Goal: Transaction & Acquisition: Purchase product/service

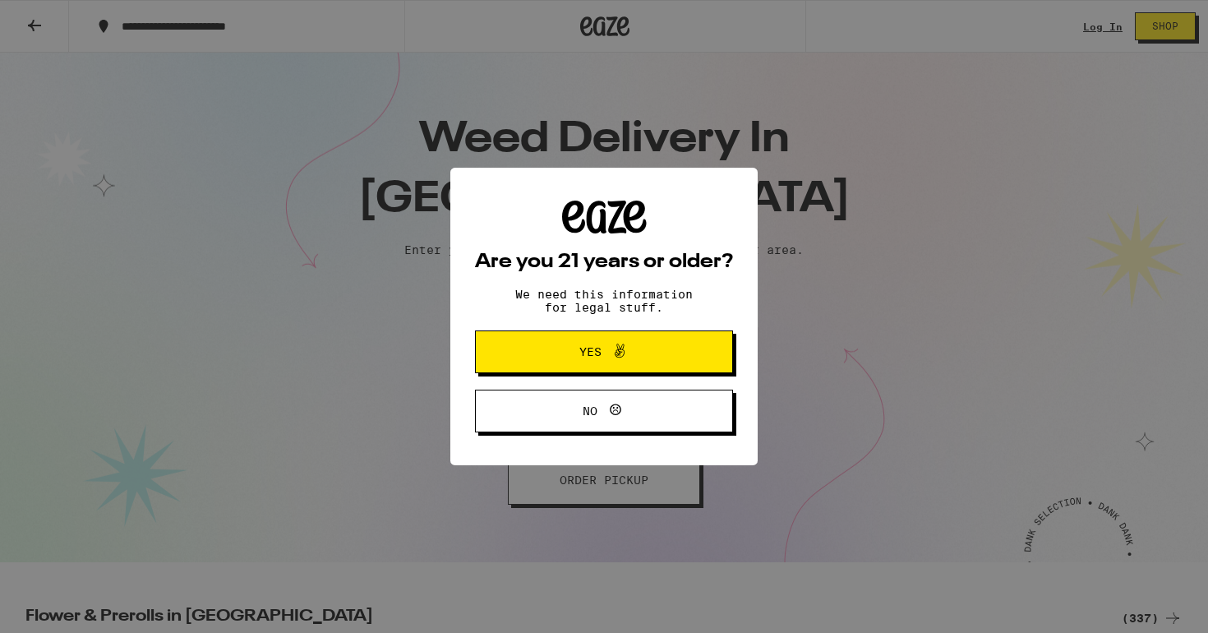
click at [542, 300] on div "Are you 21 years or older? We need this information for legal stuff. Yes No" at bounding box center [604, 317] width 258 height 233
click at [556, 342] on button "Yes" at bounding box center [604, 351] width 258 height 43
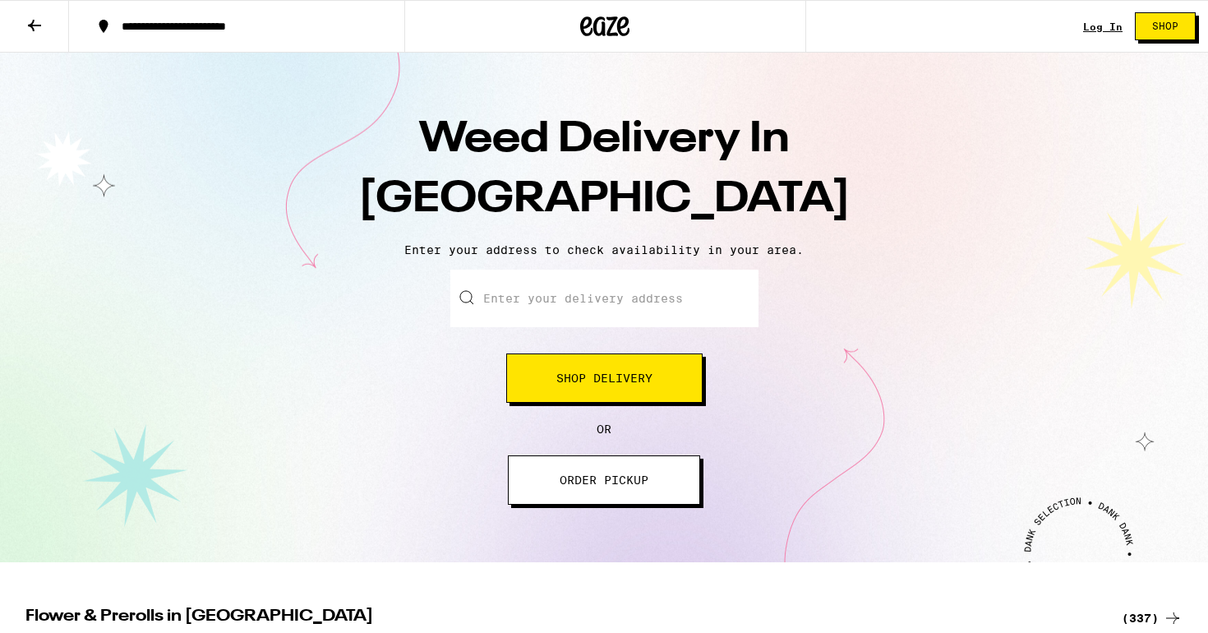
click at [519, 307] on input "Enter your delivery address" at bounding box center [604, 299] width 308 height 58
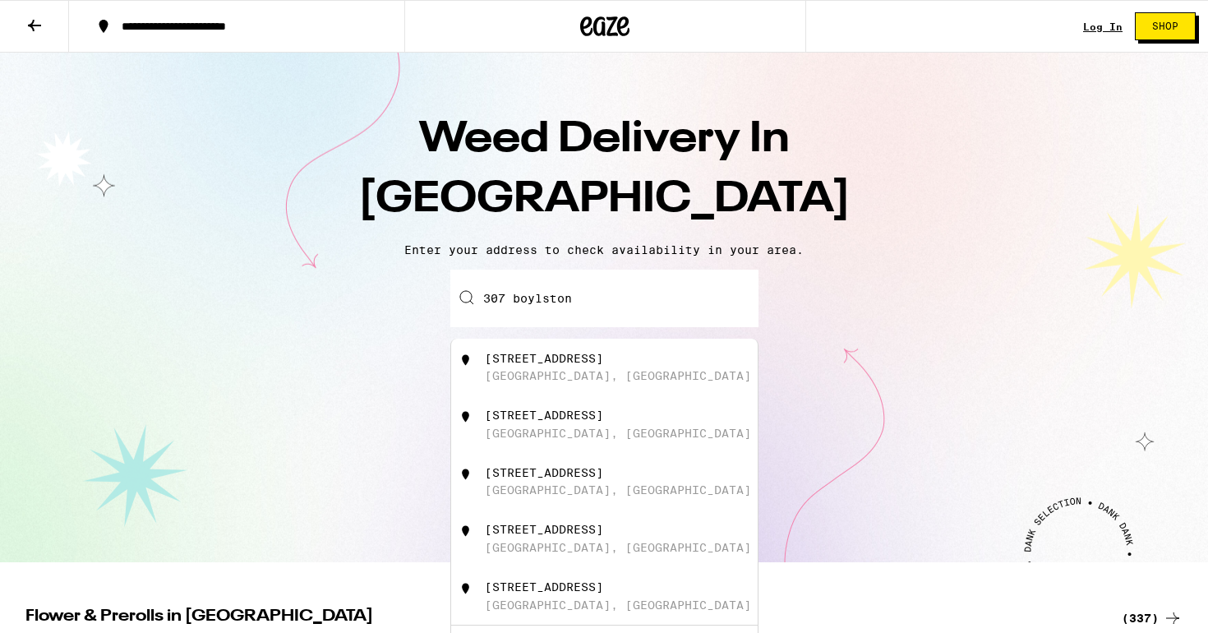
click at [550, 354] on div "[STREET_ADDRESS]" at bounding box center [544, 358] width 118 height 13
type input "[STREET_ADDRESS]"
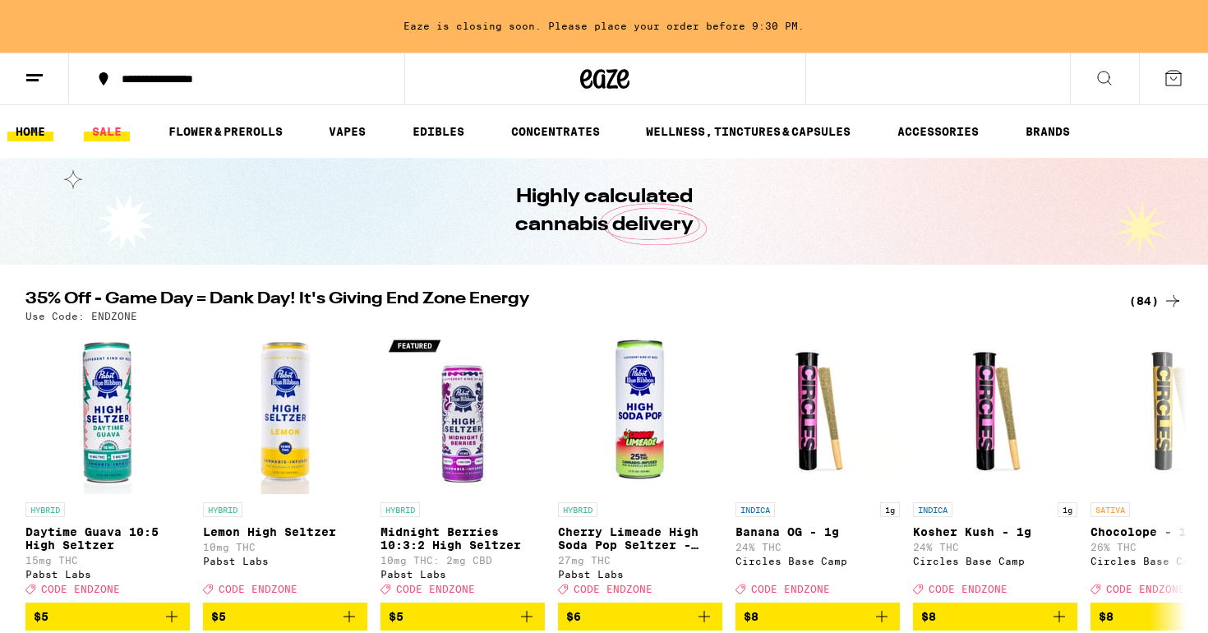
click at [107, 130] on link "SALE" at bounding box center [107, 132] width 46 height 20
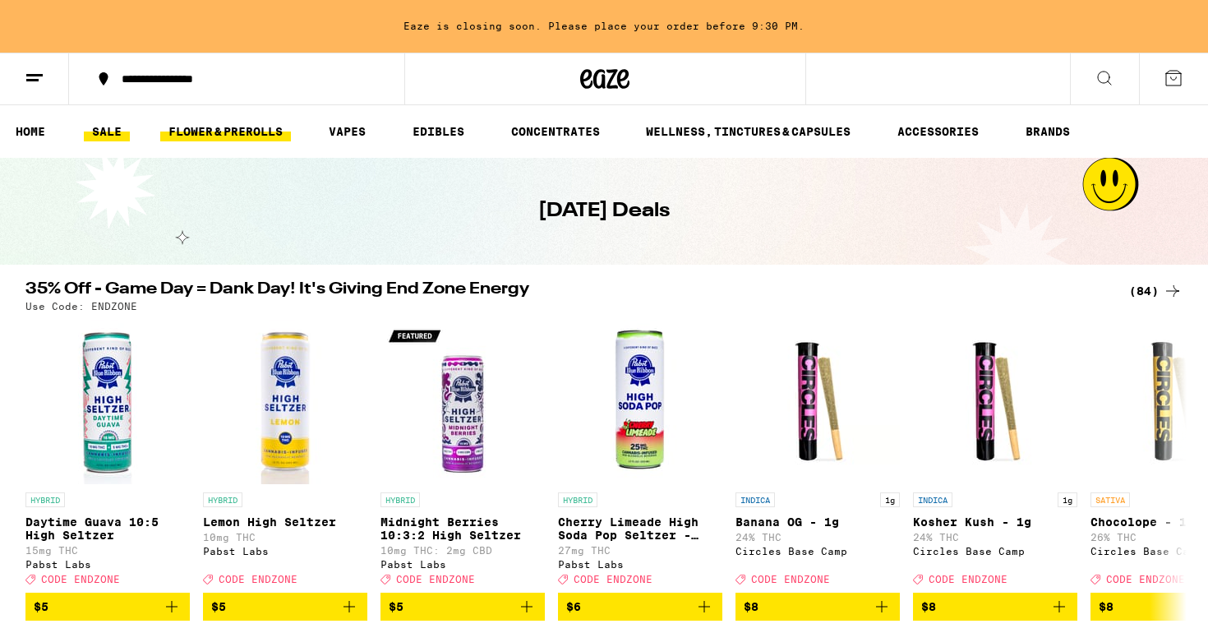
click at [257, 136] on link "FLOWER & PREROLLS" at bounding box center [225, 132] width 131 height 20
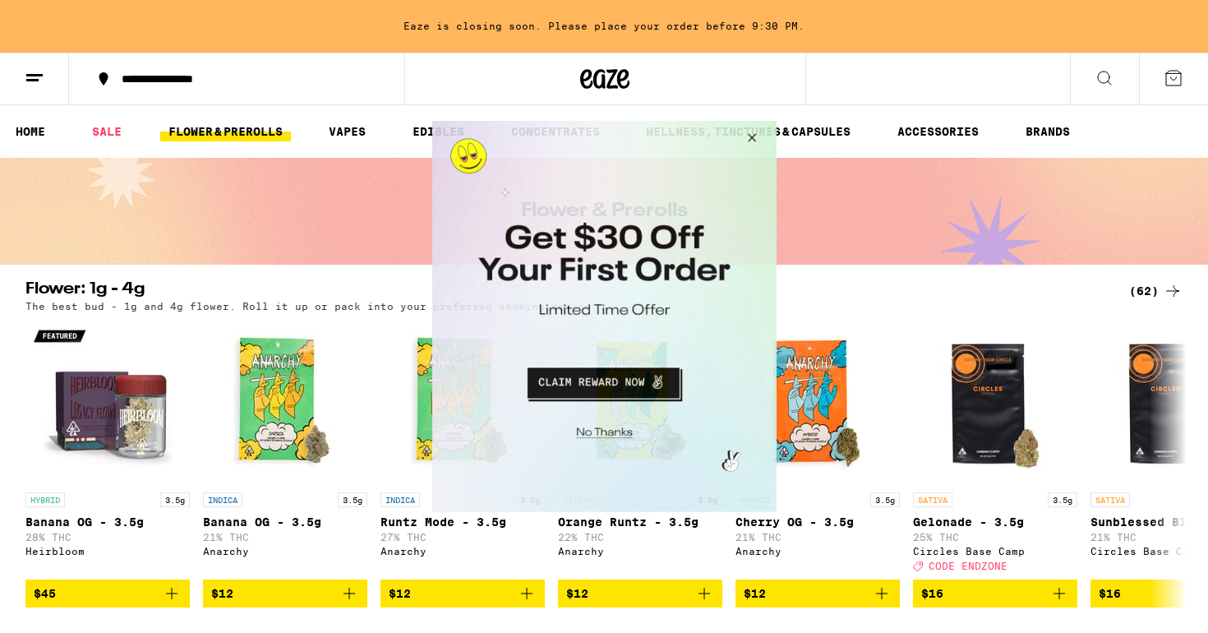
click at [745, 141] on button "Close Modal" at bounding box center [749, 140] width 44 height 39
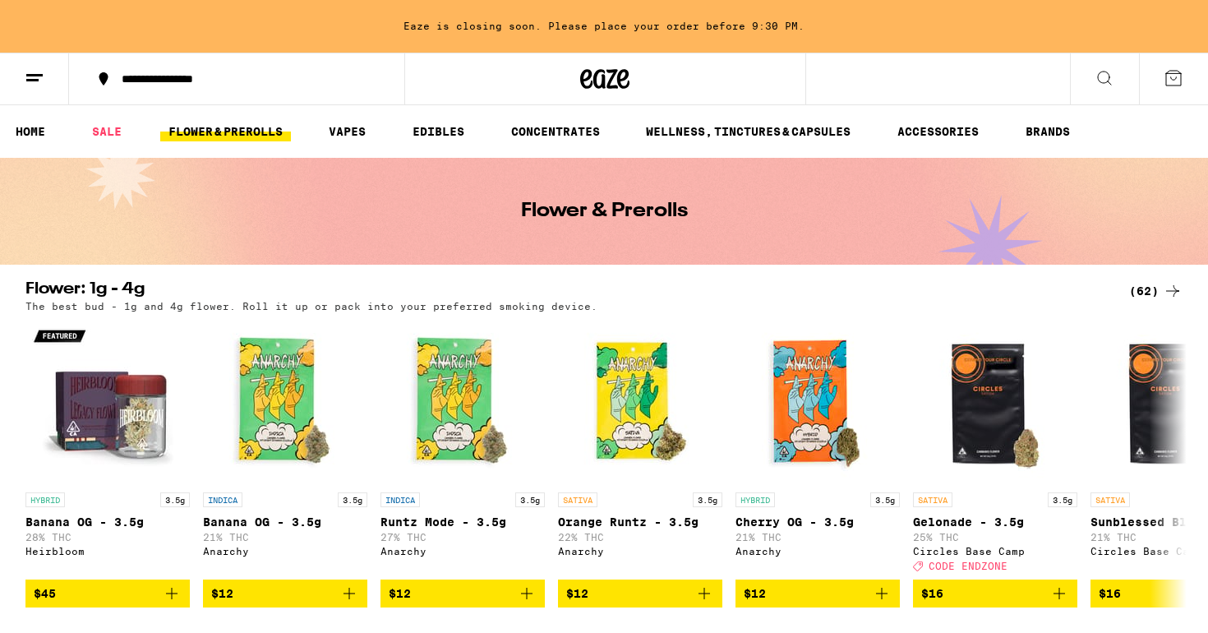
click at [1108, 68] on icon at bounding box center [1105, 78] width 20 height 20
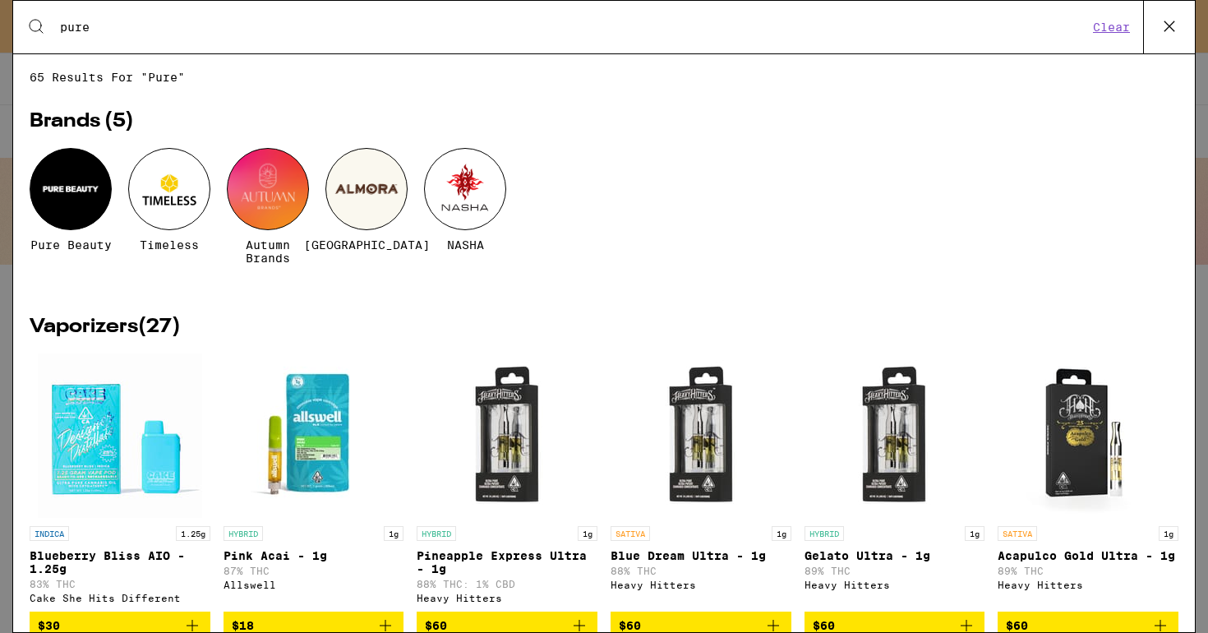
type input "pure"
click at [75, 196] on div at bounding box center [71, 189] width 82 height 82
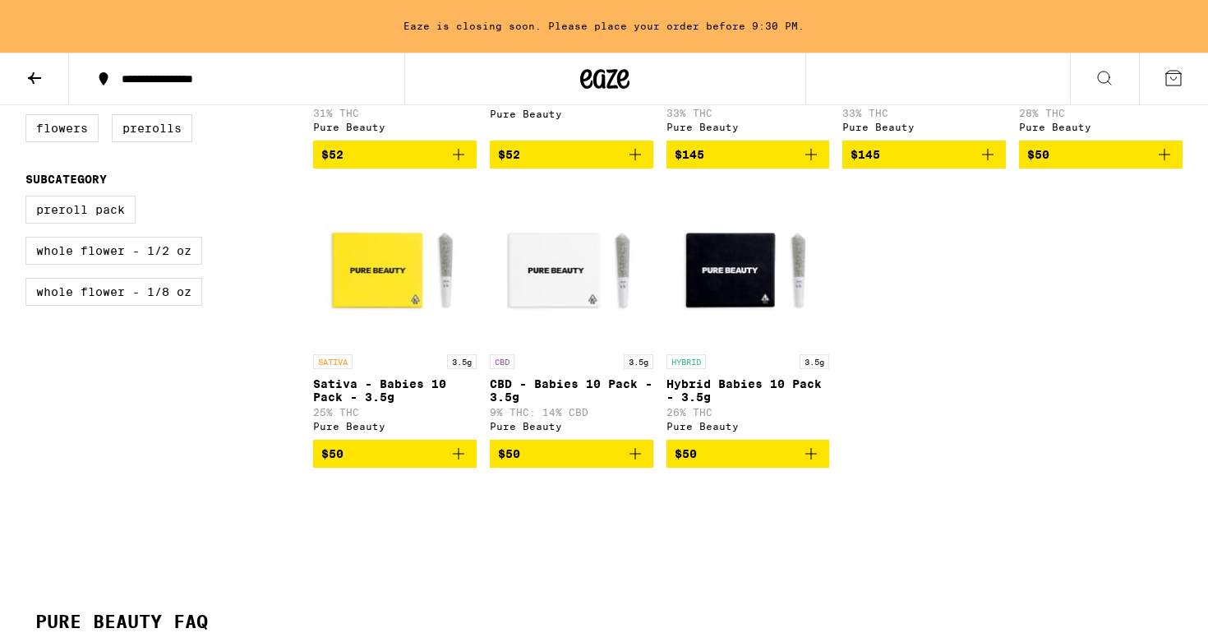
scroll to position [699, 0]
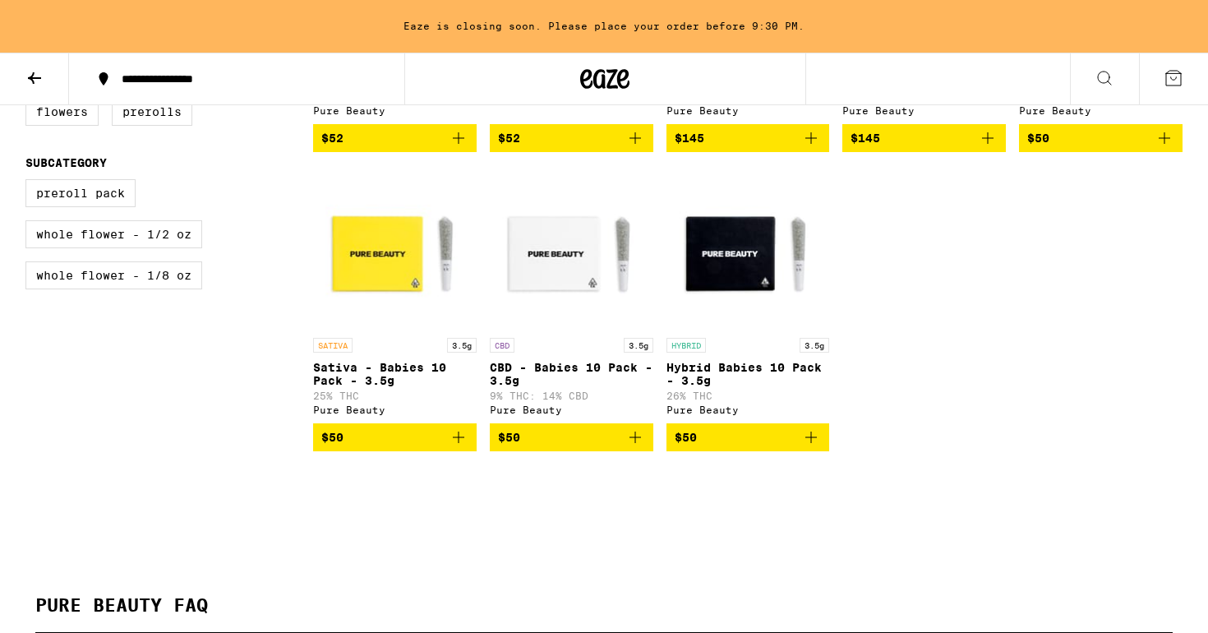
click at [579, 268] on img "Open page for CBD - Babies 10 Pack - 3.5g from Pure Beauty" at bounding box center [572, 247] width 164 height 164
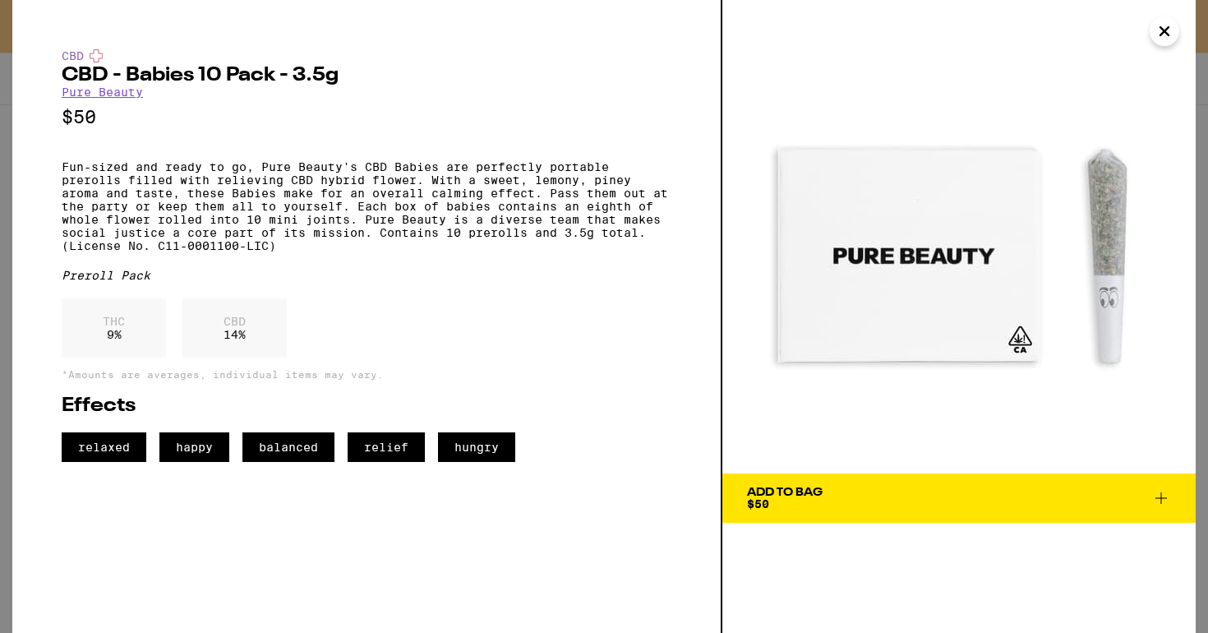
click at [1157, 492] on icon at bounding box center [1161, 498] width 20 height 20
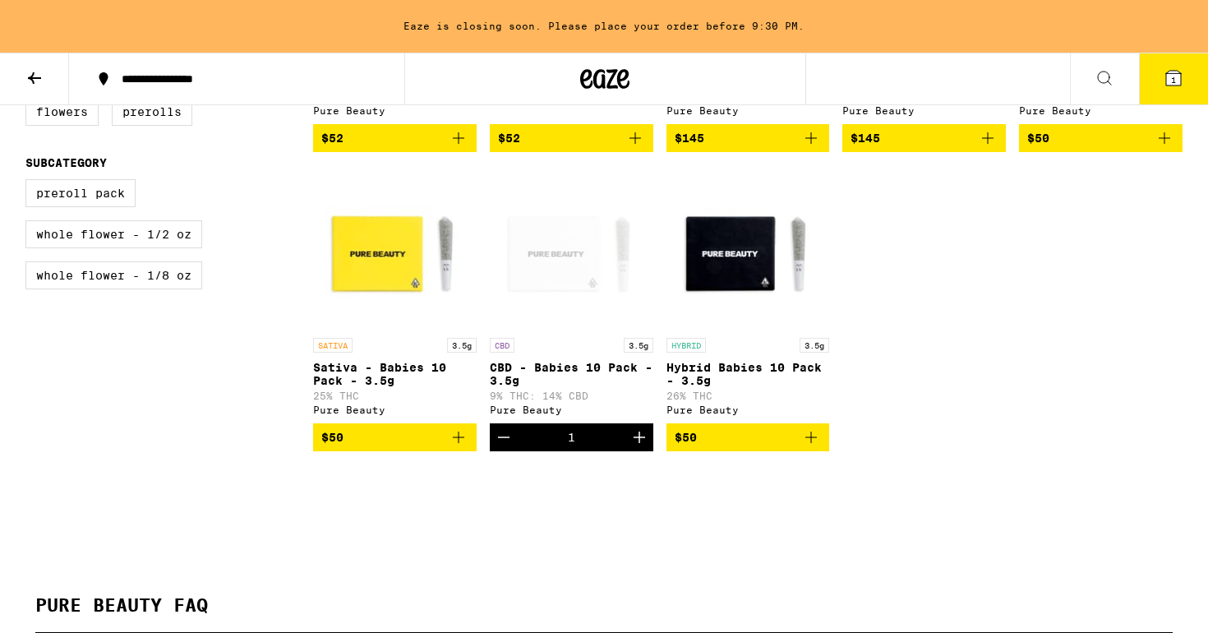
click at [1181, 77] on icon at bounding box center [1173, 78] width 15 height 15
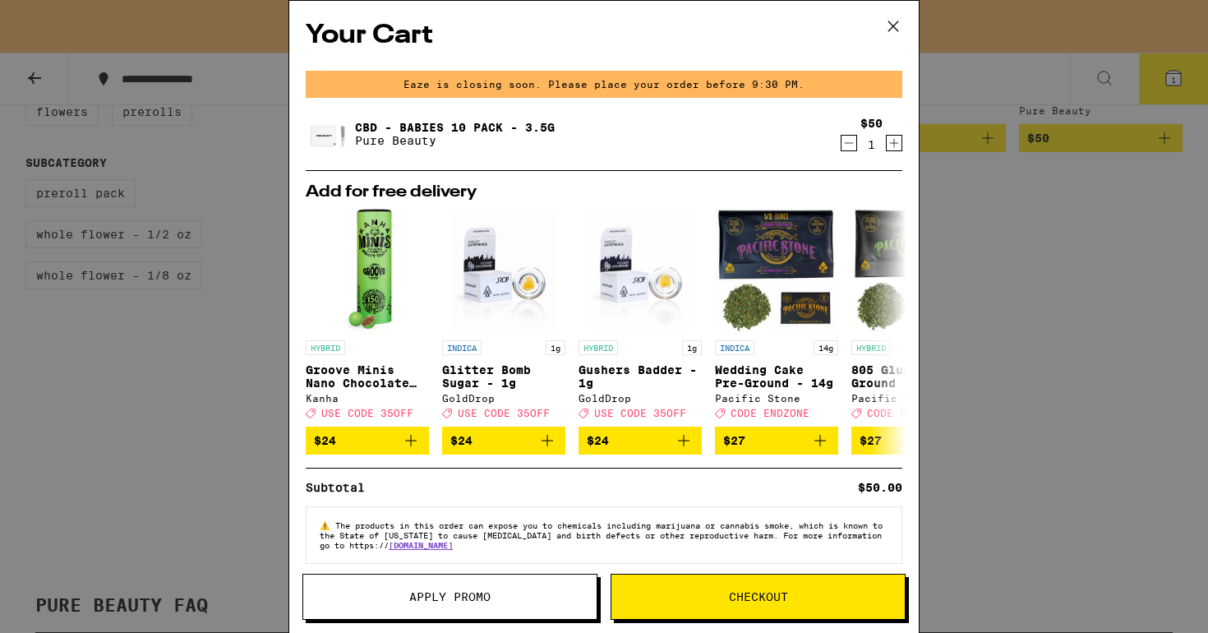
click at [693, 595] on span "Checkout" at bounding box center [758, 597] width 293 height 12
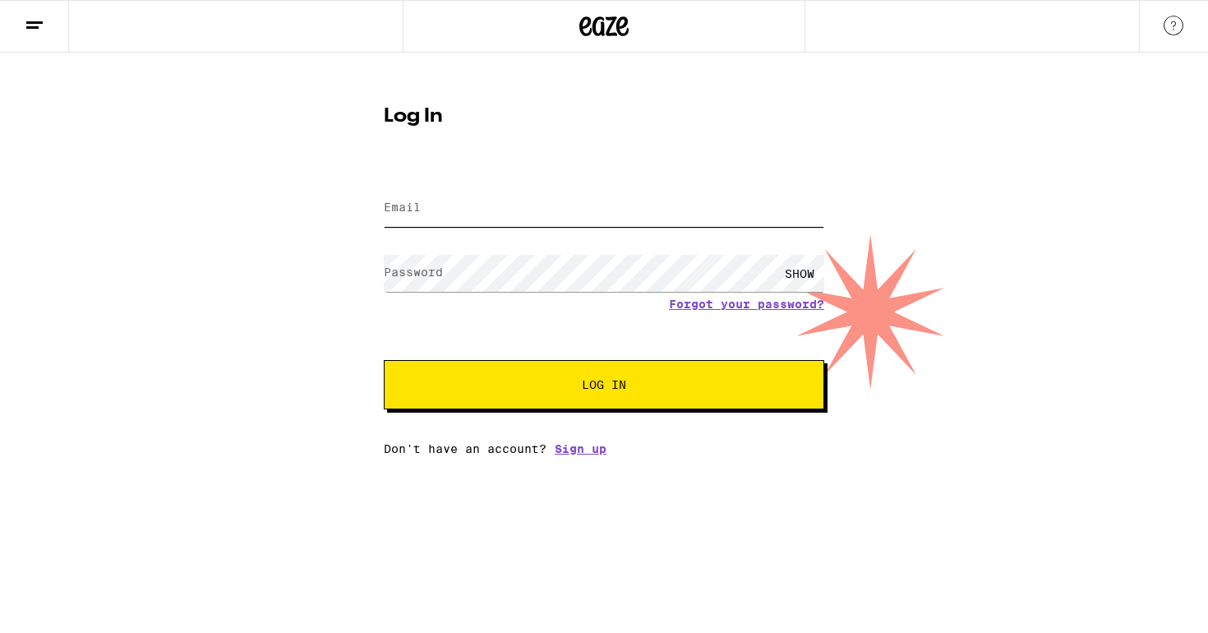
type input "[PERSON_NAME][EMAIL_ADDRESS][PERSON_NAME][PERSON_NAME][DOMAIN_NAME]"
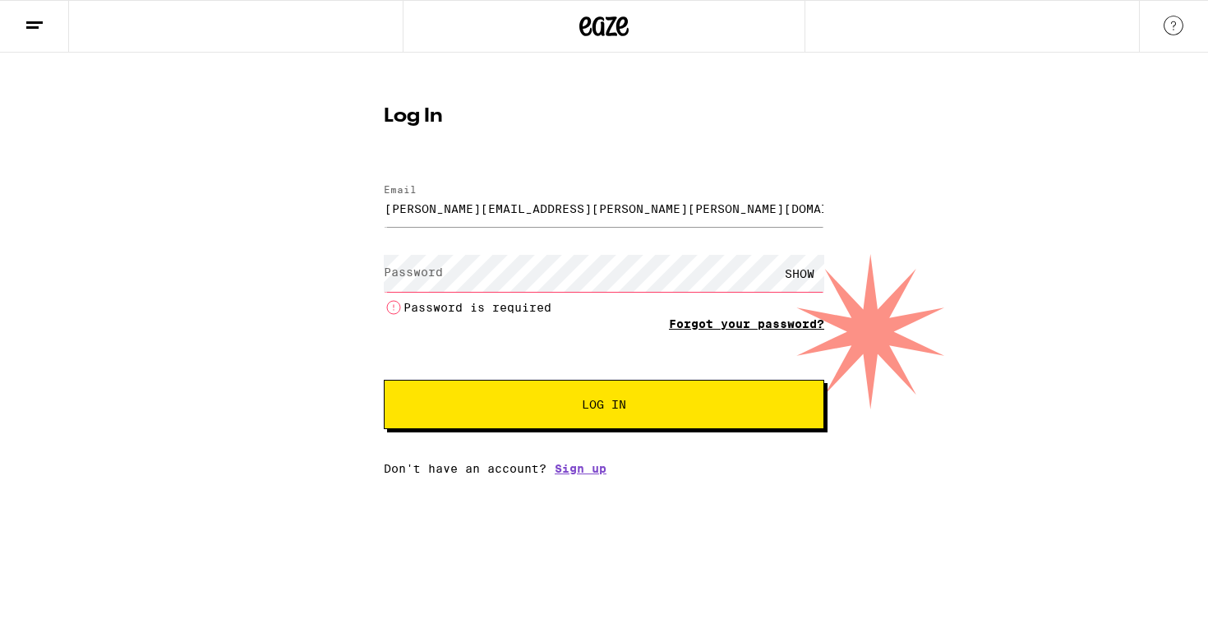
click at [775, 307] on form "Email Email [PERSON_NAME][EMAIL_ADDRESS][PERSON_NAME][PERSON_NAME][DOMAIN_NAME]…" at bounding box center [604, 298] width 441 height 261
click at [720, 328] on link "Forgot your password?" at bounding box center [746, 323] width 155 height 13
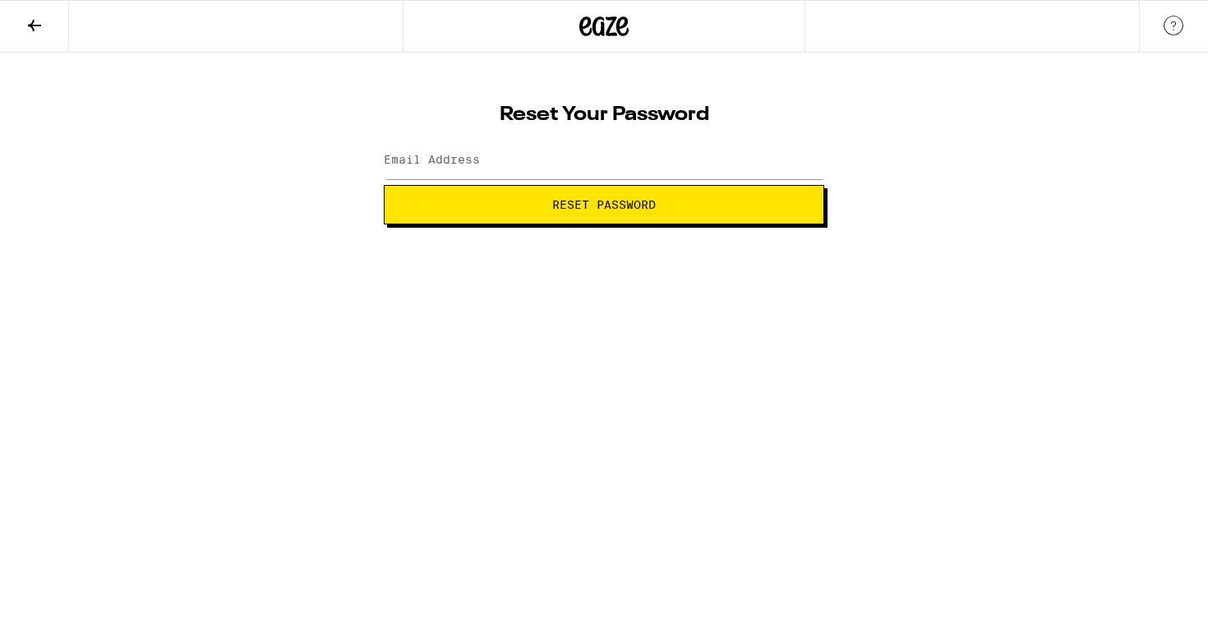
click at [595, 184] on div at bounding box center [604, 160] width 441 height 48
click at [579, 168] on input "Email Address" at bounding box center [604, 160] width 441 height 37
type input "[PERSON_NAME][EMAIL_ADDRESS][PERSON_NAME][PERSON_NAME][DOMAIN_NAME]"
click at [556, 203] on span "Reset Password" at bounding box center [604, 205] width 104 height 12
click at [595, 213] on button "Submit" at bounding box center [604, 204] width 441 height 39
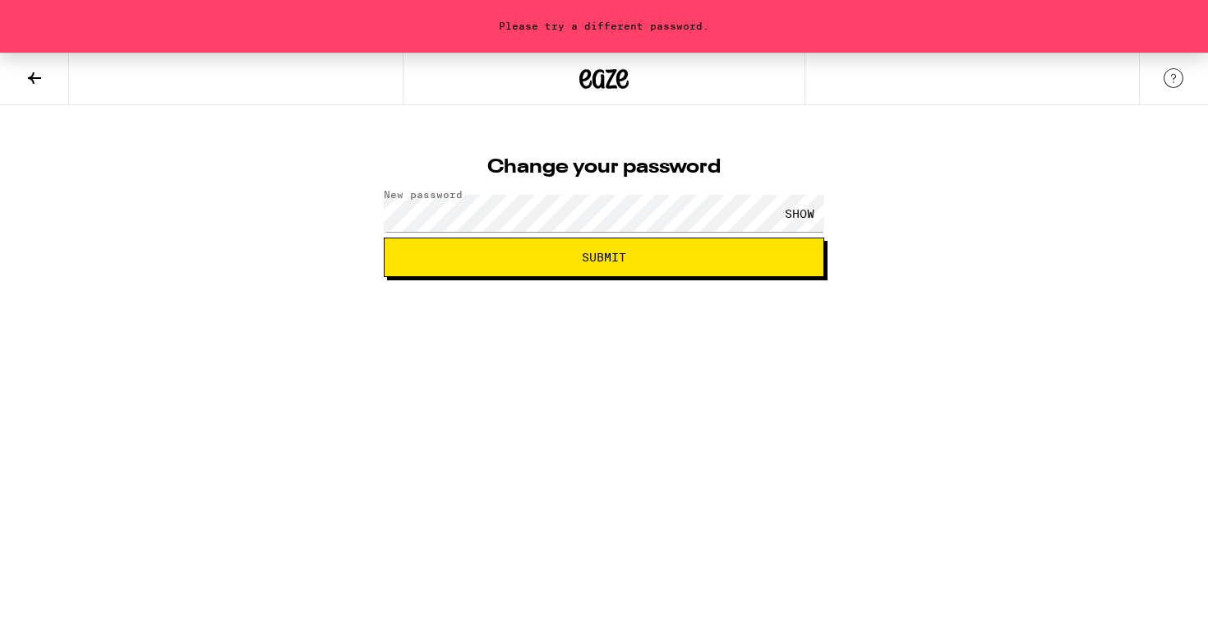
click at [807, 210] on div "SHOW" at bounding box center [799, 213] width 49 height 37
click at [545, 251] on button "Submit" at bounding box center [604, 257] width 441 height 39
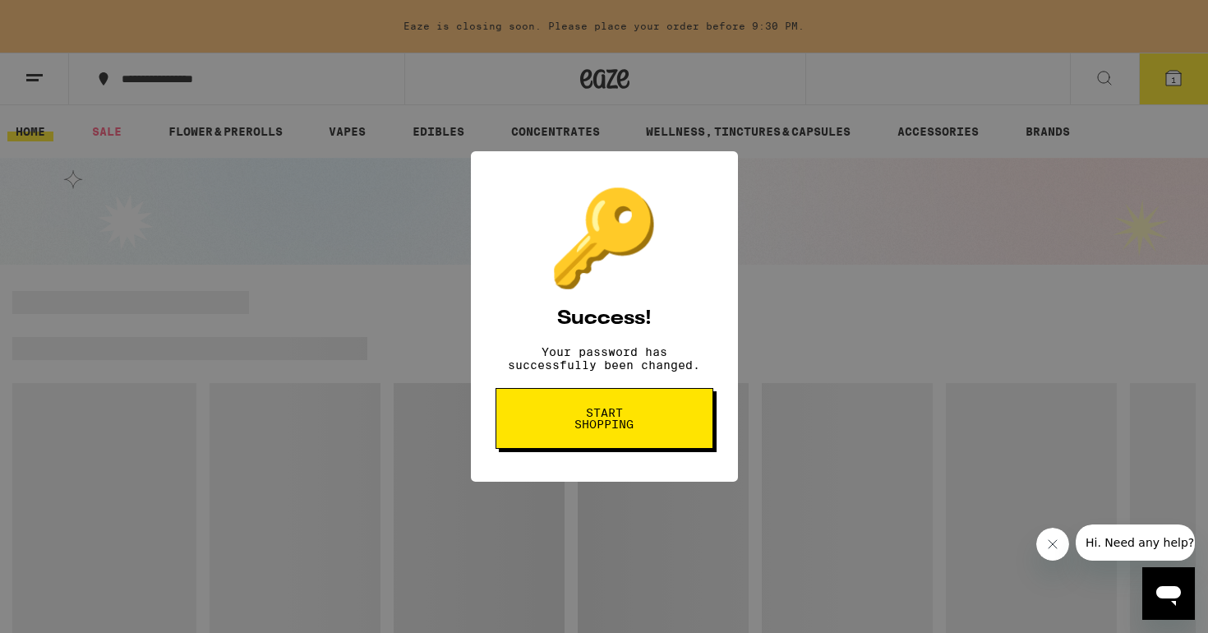
click at [644, 418] on span "Start shopping" at bounding box center [604, 418] width 85 height 23
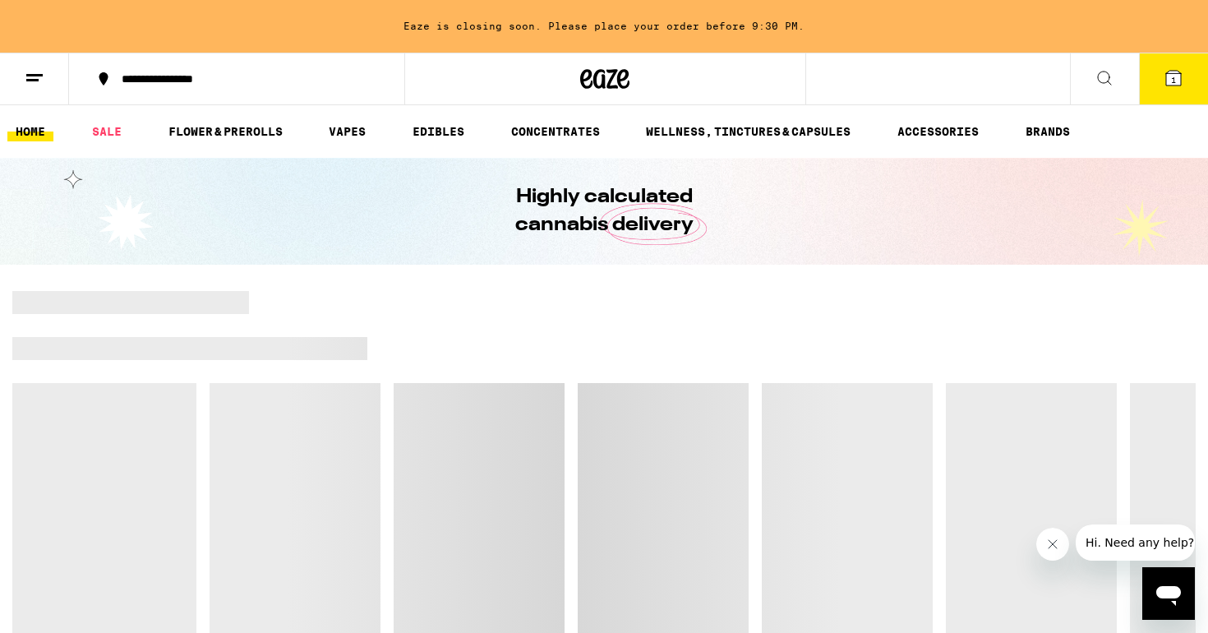
click at [1189, 81] on button "1" at bounding box center [1173, 78] width 69 height 51
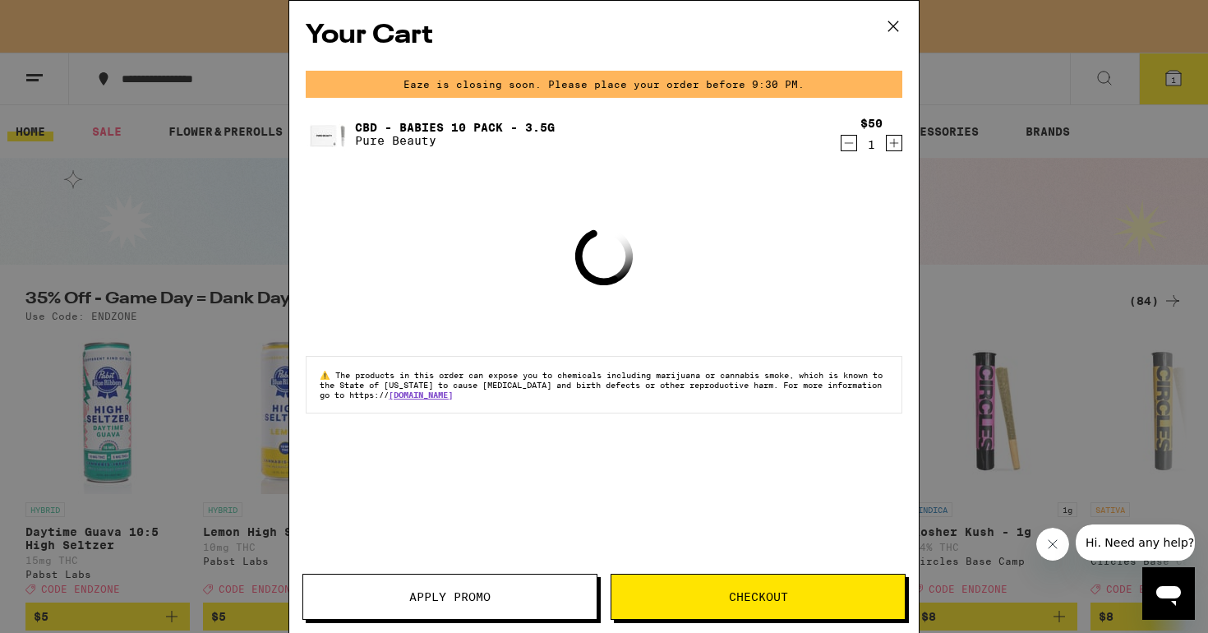
click at [797, 602] on button "Checkout" at bounding box center [758, 597] width 295 height 46
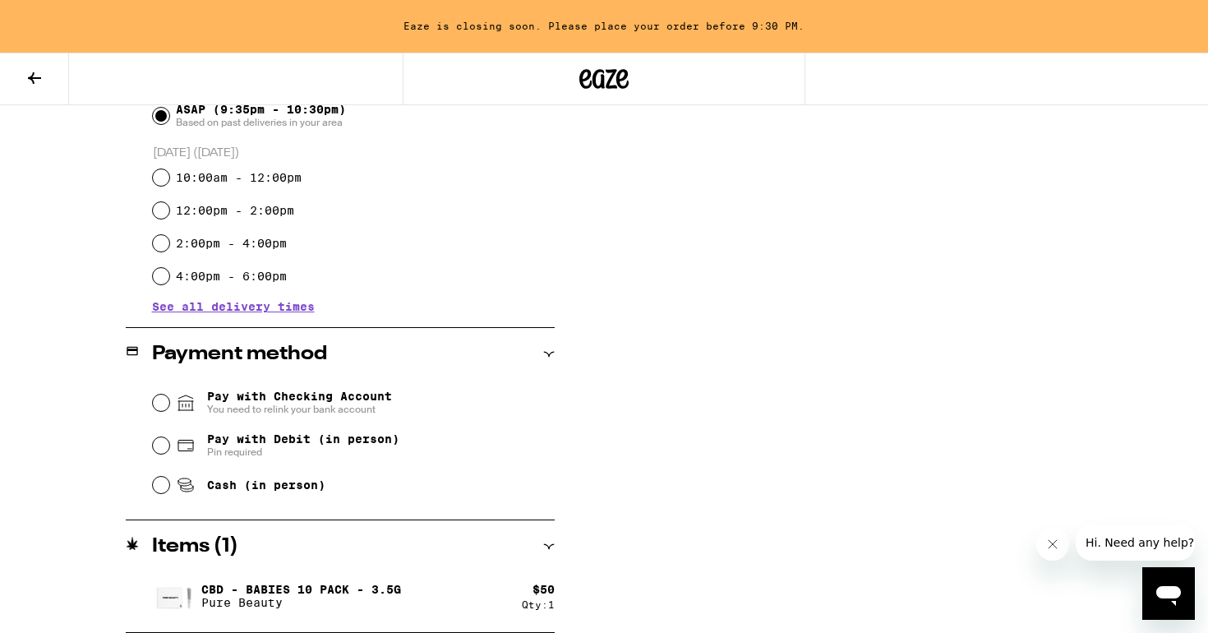
scroll to position [485, 0]
click at [299, 404] on span "You need to relink your bank account" at bounding box center [299, 409] width 185 height 13
click at [169, 404] on input "Pay with Checking Account You need to relink your bank account" at bounding box center [161, 403] width 16 height 16
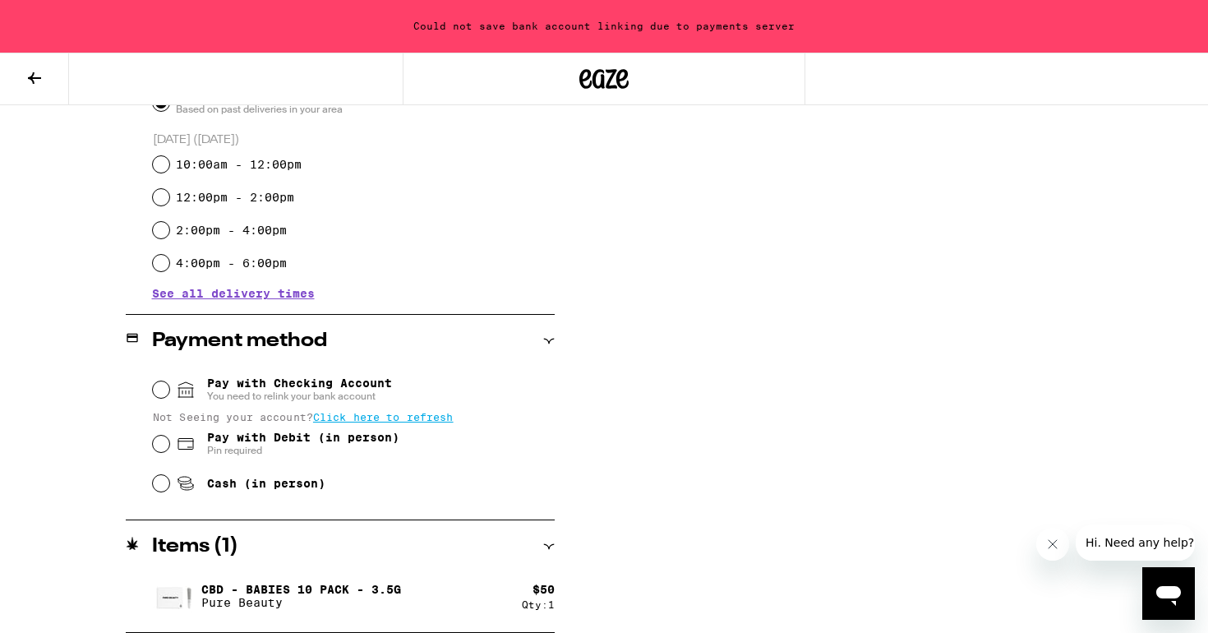
scroll to position [498, 0]
